Goal: Task Accomplishment & Management: Manage account settings

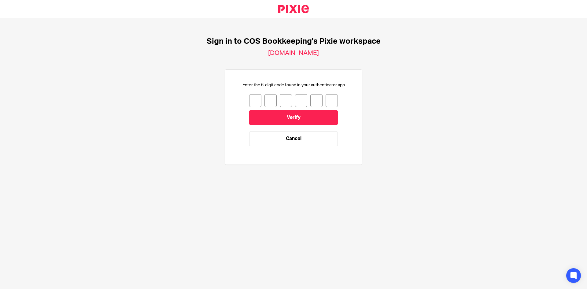
click at [250, 103] on input "number" at bounding box center [255, 100] width 12 height 13
type input "3"
type input "8"
type input "7"
type input "8"
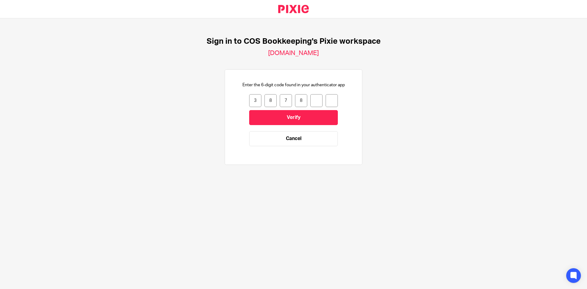
type input "6"
type input "7"
click at [275, 119] on input "Verify" at bounding box center [293, 117] width 89 height 15
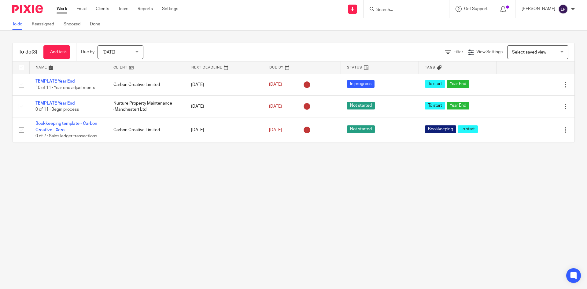
click at [138, 52] on div "[DATE] [DATE]" at bounding box center [120, 52] width 46 height 14
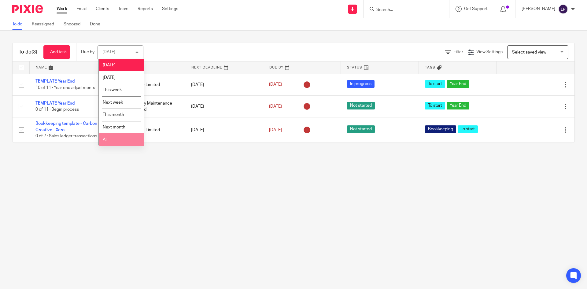
click at [112, 141] on li "All" at bounding box center [121, 139] width 45 height 13
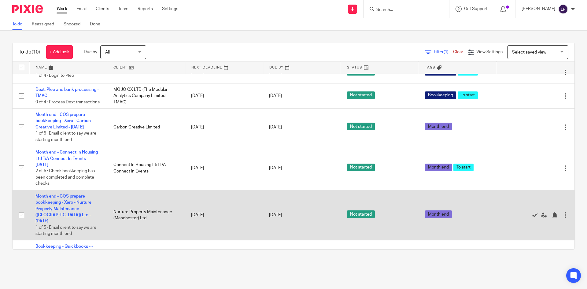
scroll to position [92, 0]
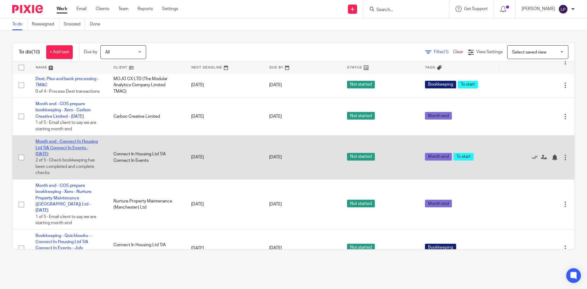
click at [74, 155] on link "Month end - Connect In Housing Ltd T/A Connect In Events - July 2025" at bounding box center [66, 147] width 62 height 17
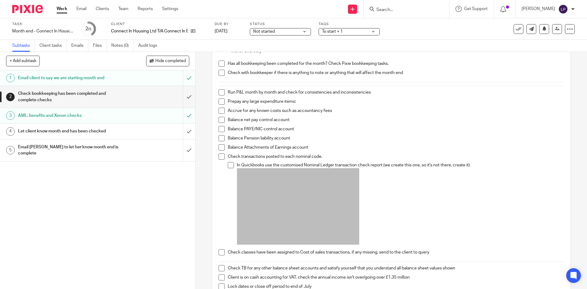
scroll to position [92, 0]
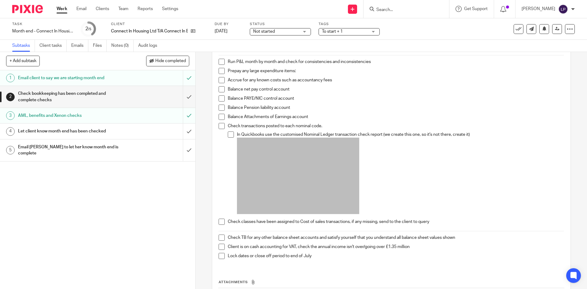
click at [127, 98] on div "Check bookkeeping has been completed and complete checks" at bounding box center [97, 97] width 159 height 16
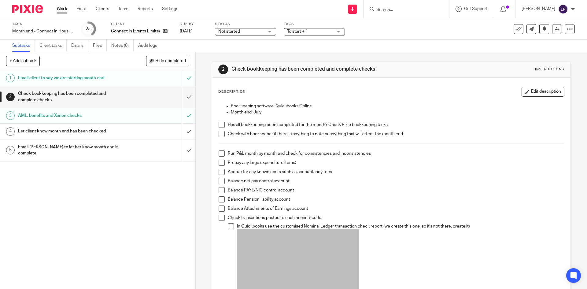
click at [128, 97] on div "Check bookkeeping has been completed and complete checks" at bounding box center [97, 97] width 159 height 16
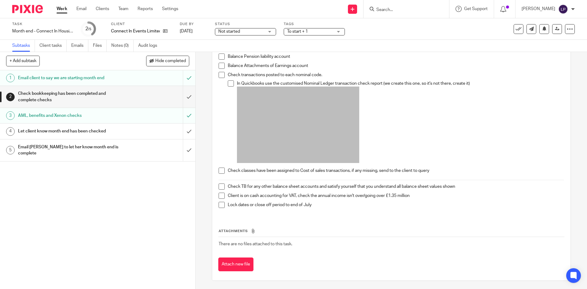
scroll to position [144, 0]
click at [142, 116] on div "AML, benefits and Xenon checks" at bounding box center [97, 115] width 159 height 9
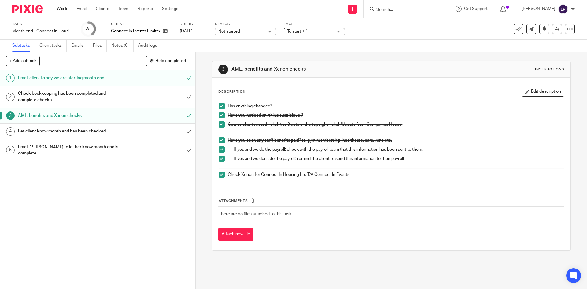
click at [64, 9] on link "Work" at bounding box center [62, 9] width 11 height 6
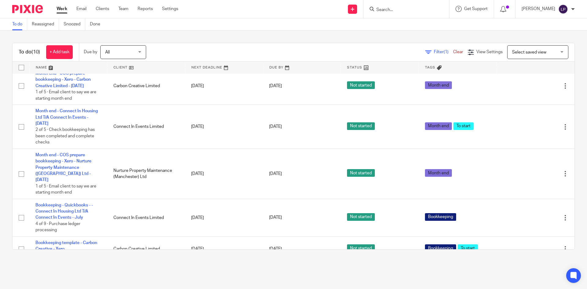
scroll to position [138, 0]
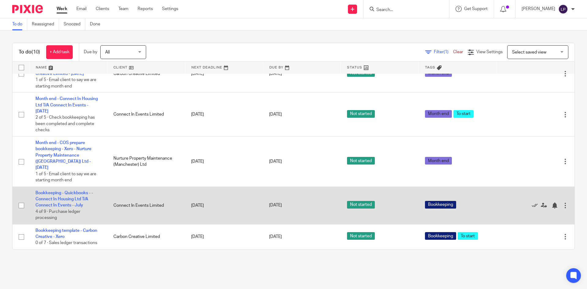
click at [57, 202] on td "Bookkeeping - Quickbooks - - Connect In Housing Ltd T/A Connect In Events - Jul…" at bounding box center [68, 205] width 78 height 38
click at [64, 201] on link "Bookkeeping - Quickbooks - - Connect In Housing Ltd T/A Connect In Events - July" at bounding box center [63, 199] width 57 height 17
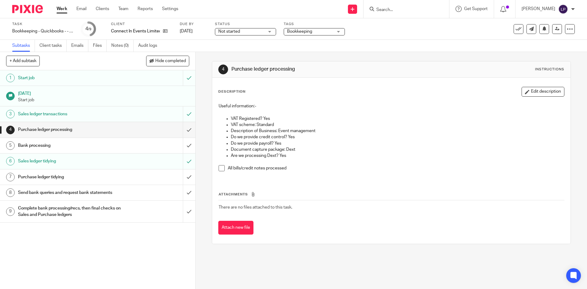
click at [113, 144] on h1 "Bank processing" at bounding box center [71, 145] width 106 height 9
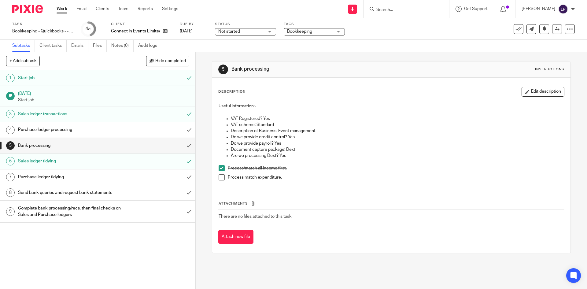
click at [105, 211] on h1 "Complete bank processing/recs, then final checks on Sales and Purchase ledgers" at bounding box center [71, 211] width 106 height 16
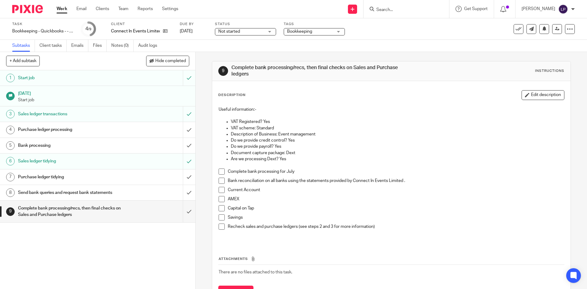
drag, startPoint x: 221, startPoint y: 198, endPoint x: 239, endPoint y: 206, distance: 19.9
click at [221, 198] on span at bounding box center [221, 199] width 6 height 6
drag, startPoint x: 104, startPoint y: 129, endPoint x: 116, endPoint y: 131, distance: 12.4
click at [104, 129] on h1 "Purchase ledger processing" at bounding box center [71, 129] width 106 height 9
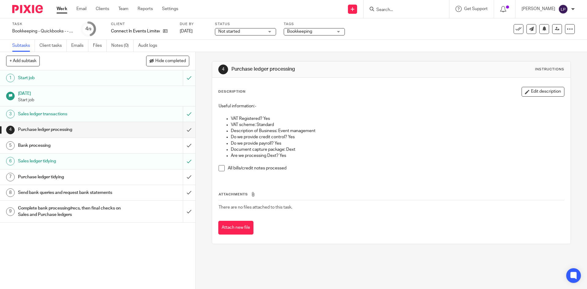
drag, startPoint x: 221, startPoint y: 168, endPoint x: 225, endPoint y: 170, distance: 3.8
click at [221, 168] on span at bounding box center [221, 168] width 6 height 6
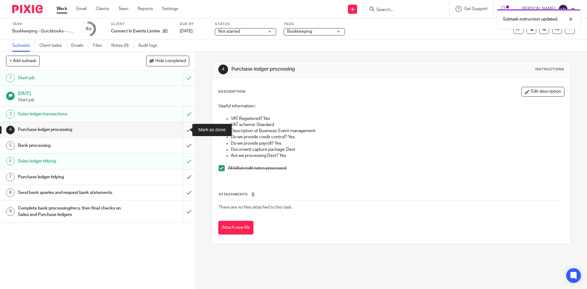
click at [182, 129] on input "submit" at bounding box center [97, 129] width 195 height 15
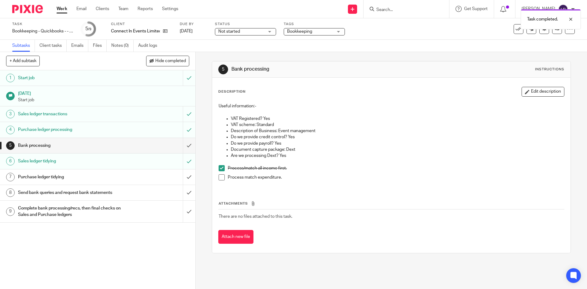
click at [109, 178] on h1 "Purchase ledger tidying" at bounding box center [71, 176] width 106 height 9
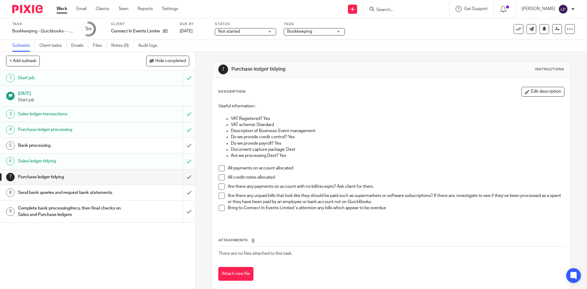
drag, startPoint x: 101, startPoint y: 178, endPoint x: 229, endPoint y: 193, distance: 129.6
click at [101, 178] on h1 "Purchase ledger tidying" at bounding box center [71, 176] width 106 height 9
click at [219, 177] on span at bounding box center [221, 177] width 6 height 6
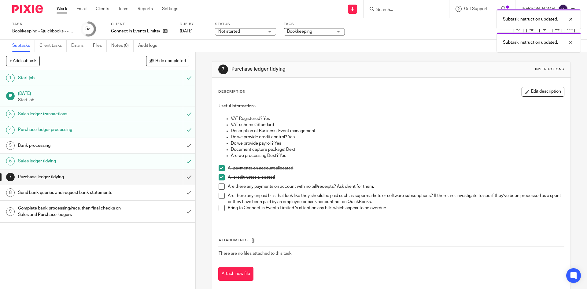
click at [219, 186] on span at bounding box center [221, 186] width 6 height 6
click at [218, 195] on span at bounding box center [221, 195] width 6 height 6
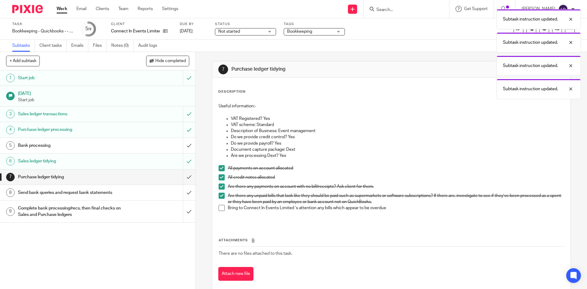
click at [219, 209] on span at bounding box center [221, 208] width 6 height 6
click at [182, 177] on input "submit" at bounding box center [97, 176] width 195 height 15
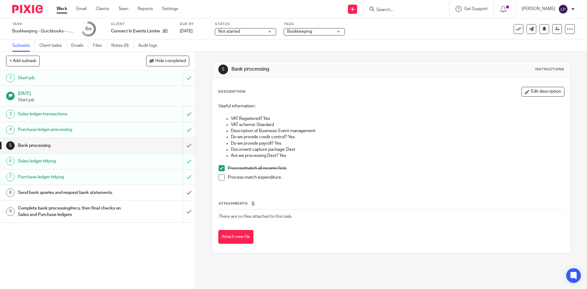
click at [124, 148] on div "Bank processing" at bounding box center [97, 145] width 159 height 9
click at [120, 192] on div "Send bank queries and request bank statements" at bounding box center [97, 192] width 159 height 9
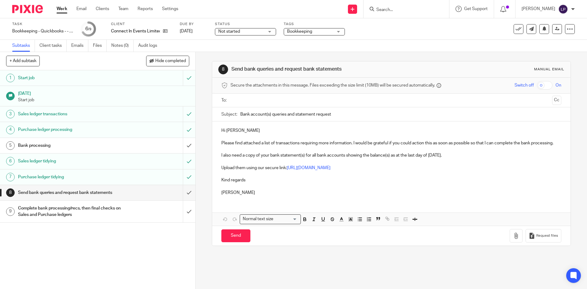
click at [117, 212] on h1 "Complete bank processing/recs, then final checks on Sales and Purchase ledgers" at bounding box center [71, 211] width 106 height 16
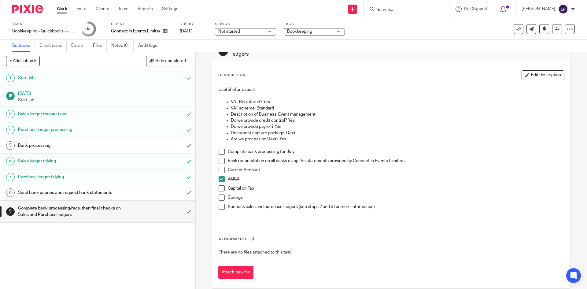
scroll to position [29, 0]
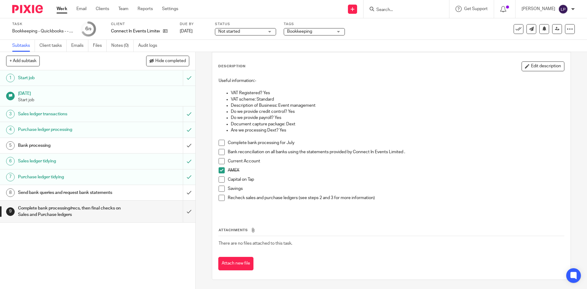
drag, startPoint x: 64, startPoint y: 10, endPoint x: 68, endPoint y: 27, distance: 17.6
click at [64, 10] on link "Work" at bounding box center [62, 9] width 11 height 6
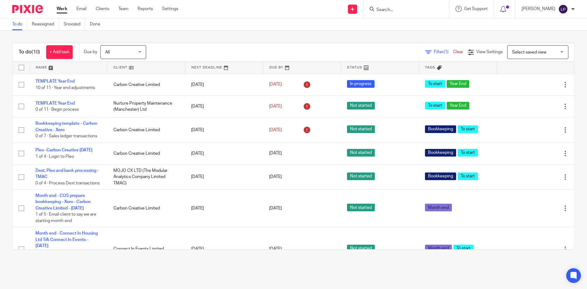
click at [425, 51] on link "Filter (1)" at bounding box center [439, 52] width 28 height 4
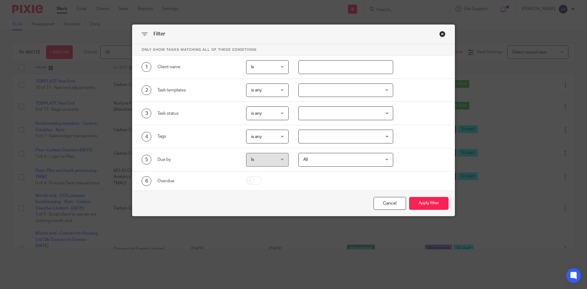
click at [316, 68] on input "text" at bounding box center [345, 67] width 95 height 14
type input "connect"
click at [409, 197] on button "Apply filter" at bounding box center [428, 203] width 39 height 13
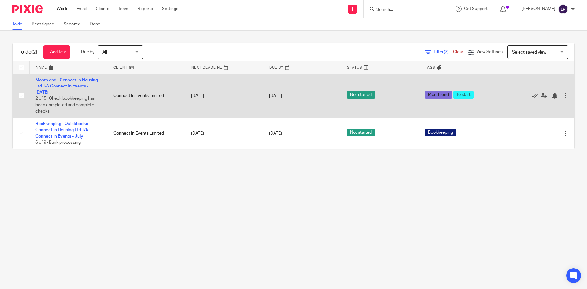
click at [74, 84] on link "Month end - Connect In Housing Ltd T/A Connect In Events - [DATE]" at bounding box center [66, 86] width 62 height 17
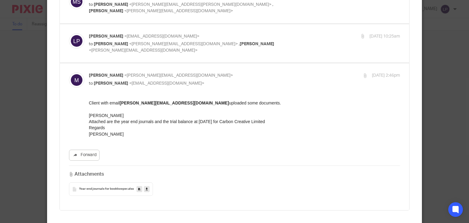
scroll to position [183, 0]
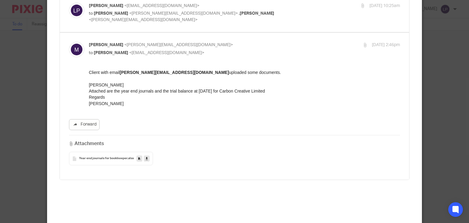
click at [116, 159] on span "Year end journals for bookkeeper" at bounding box center [103, 159] width 49 height 4
click at [146, 158] on icon at bounding box center [147, 158] width 2 height 5
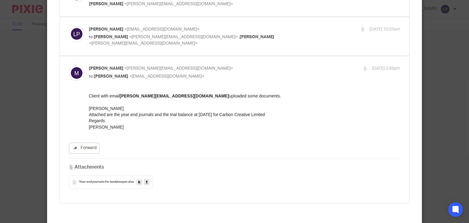
scroll to position [92, 0]
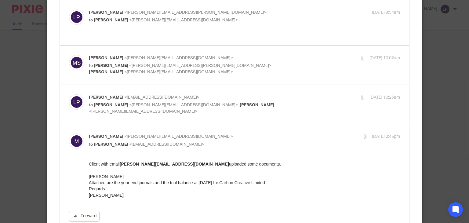
scroll to position [122, 0]
